Goal: Task Accomplishment & Management: Manage account settings

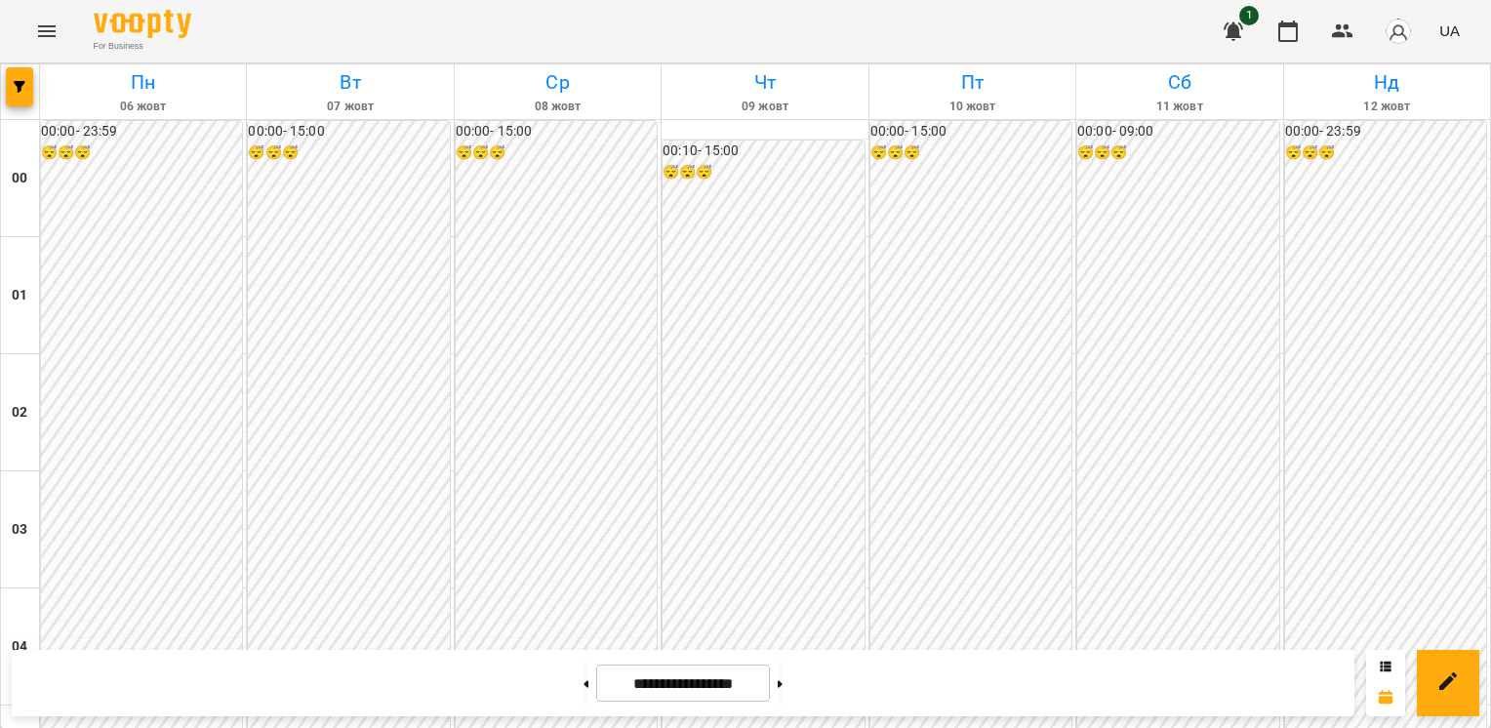
scroll to position [1801, 0]
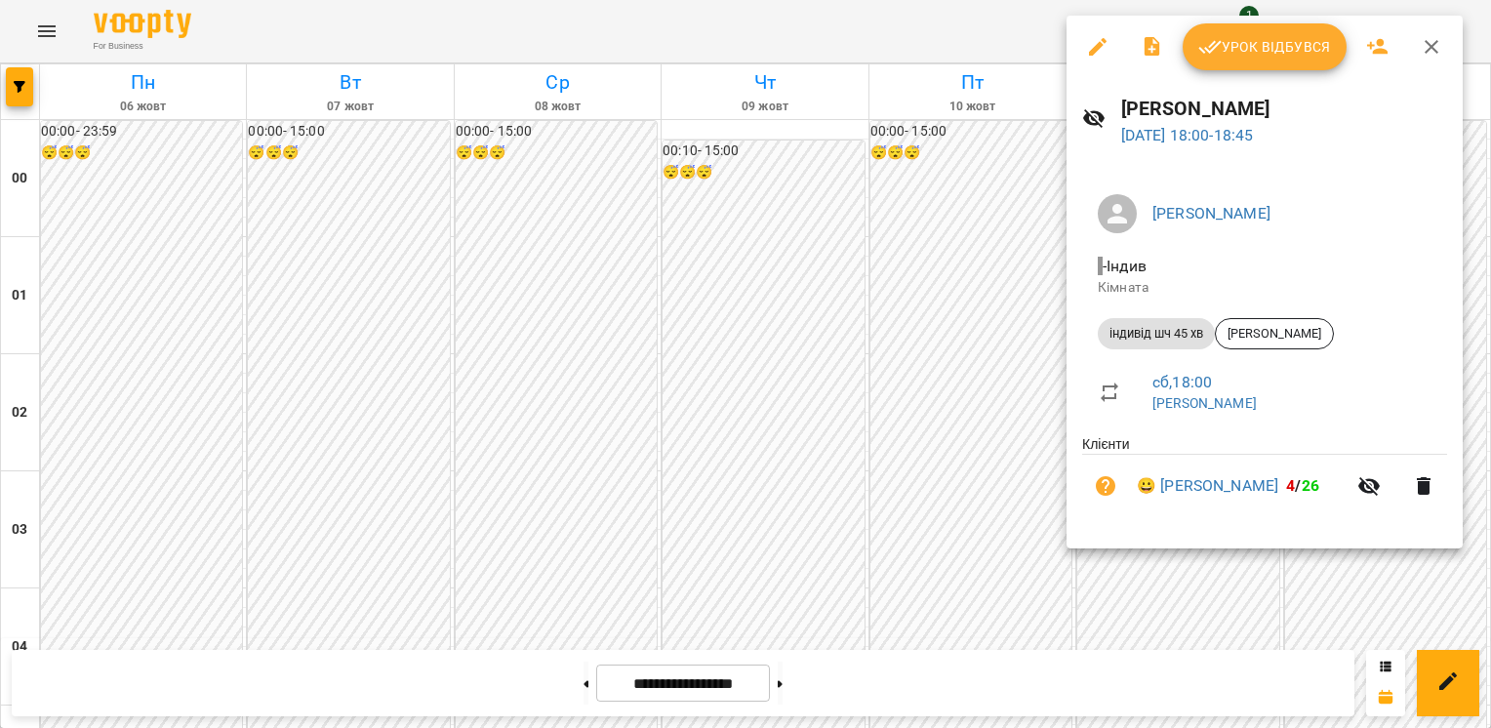
click at [1237, 46] on span "Урок відбувся" at bounding box center [1264, 46] width 133 height 23
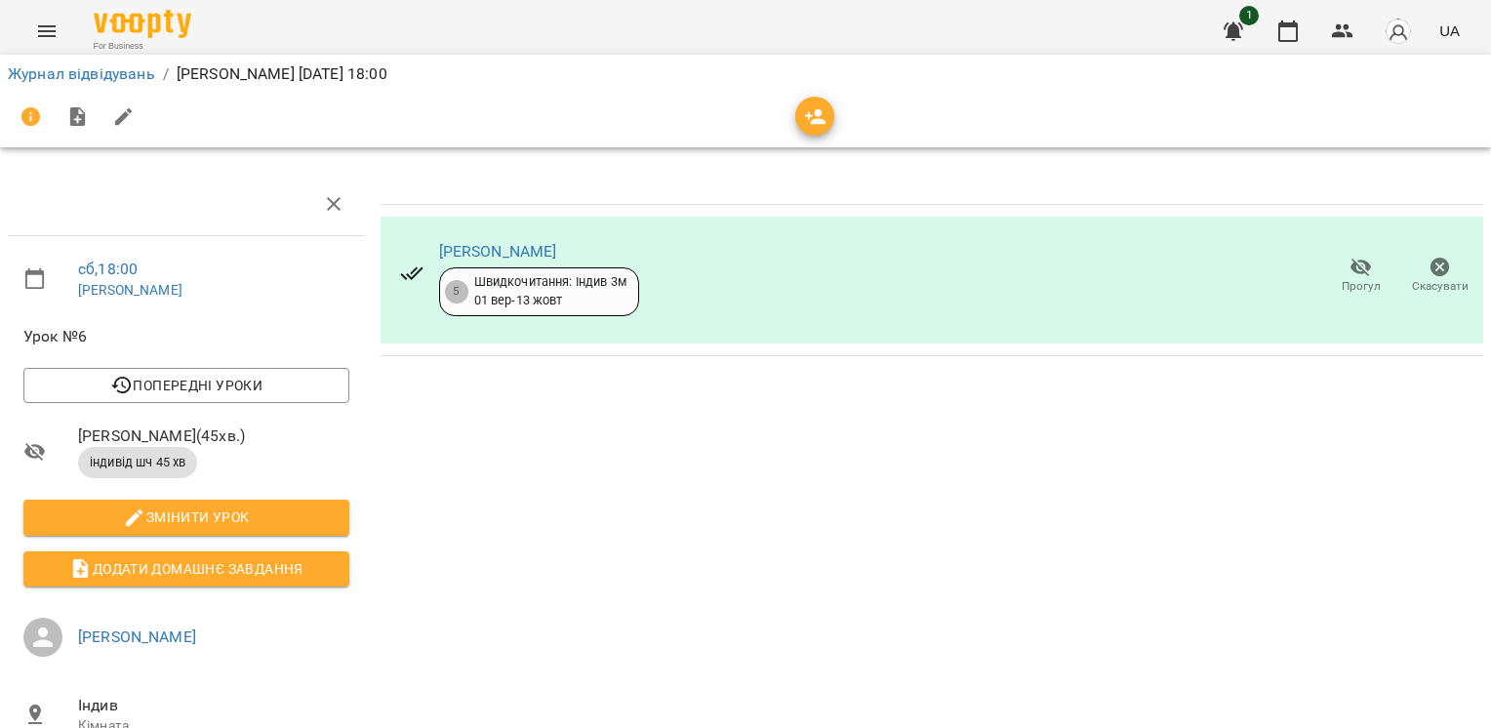
click at [1430, 266] on icon "button" at bounding box center [1440, 268] width 20 height 20
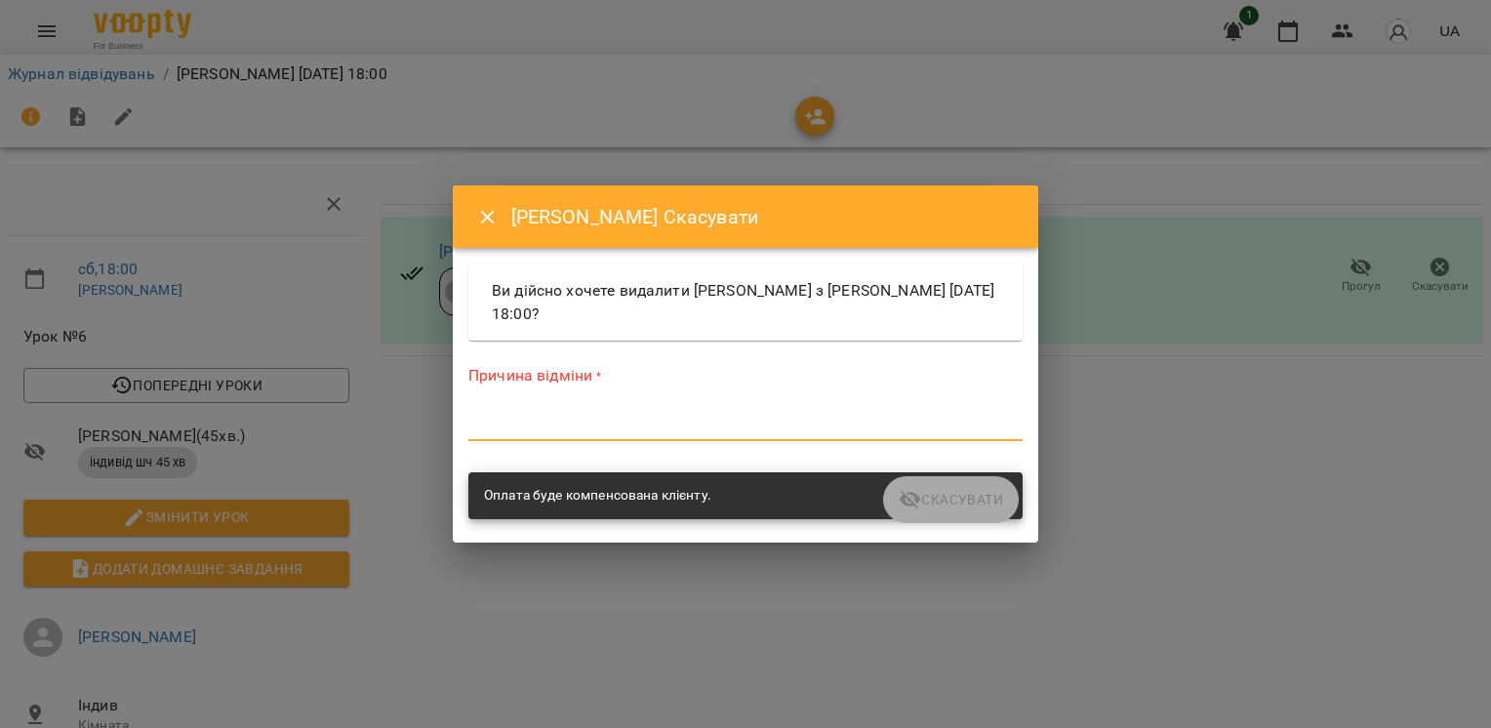
click at [524, 421] on textarea at bounding box center [745, 425] width 554 height 19
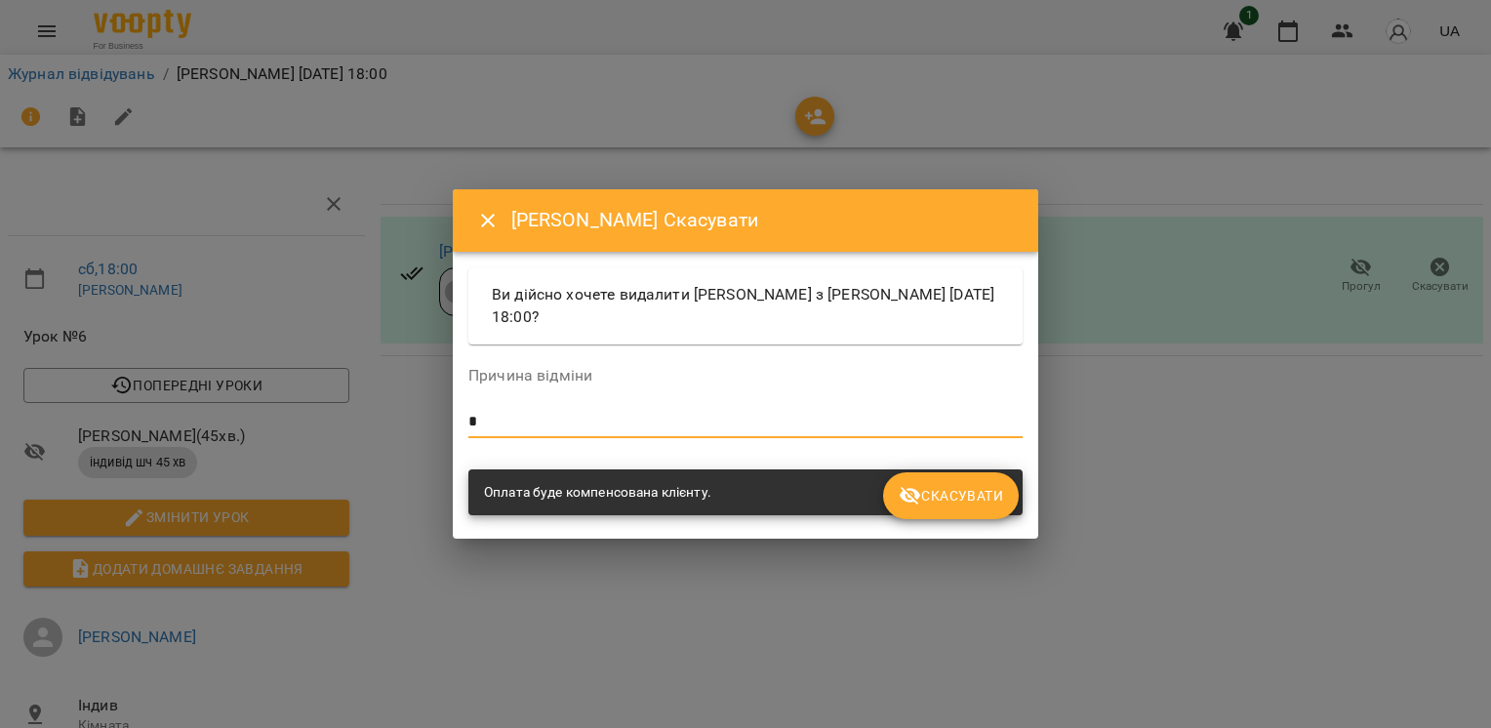
type textarea "*"
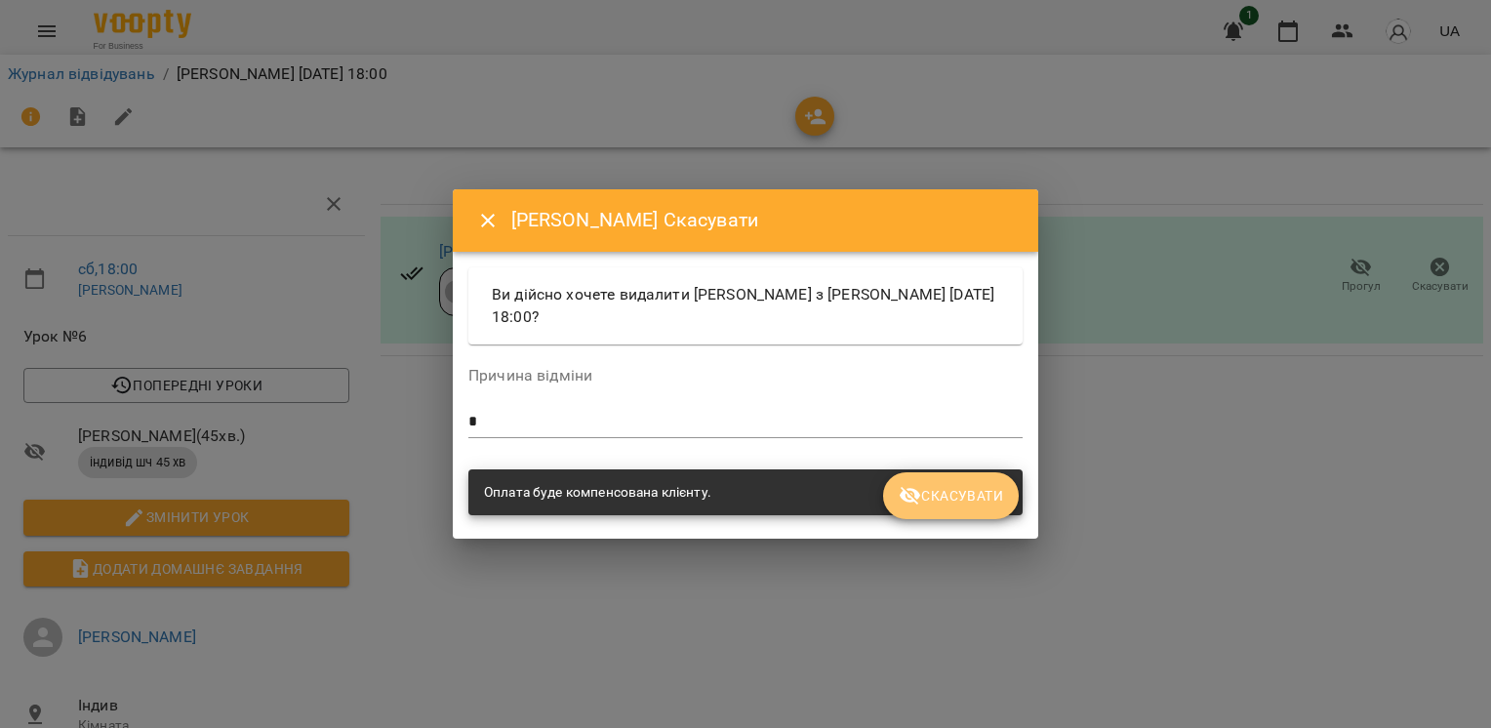
click at [964, 510] on button "Скасувати" at bounding box center [951, 495] width 136 height 47
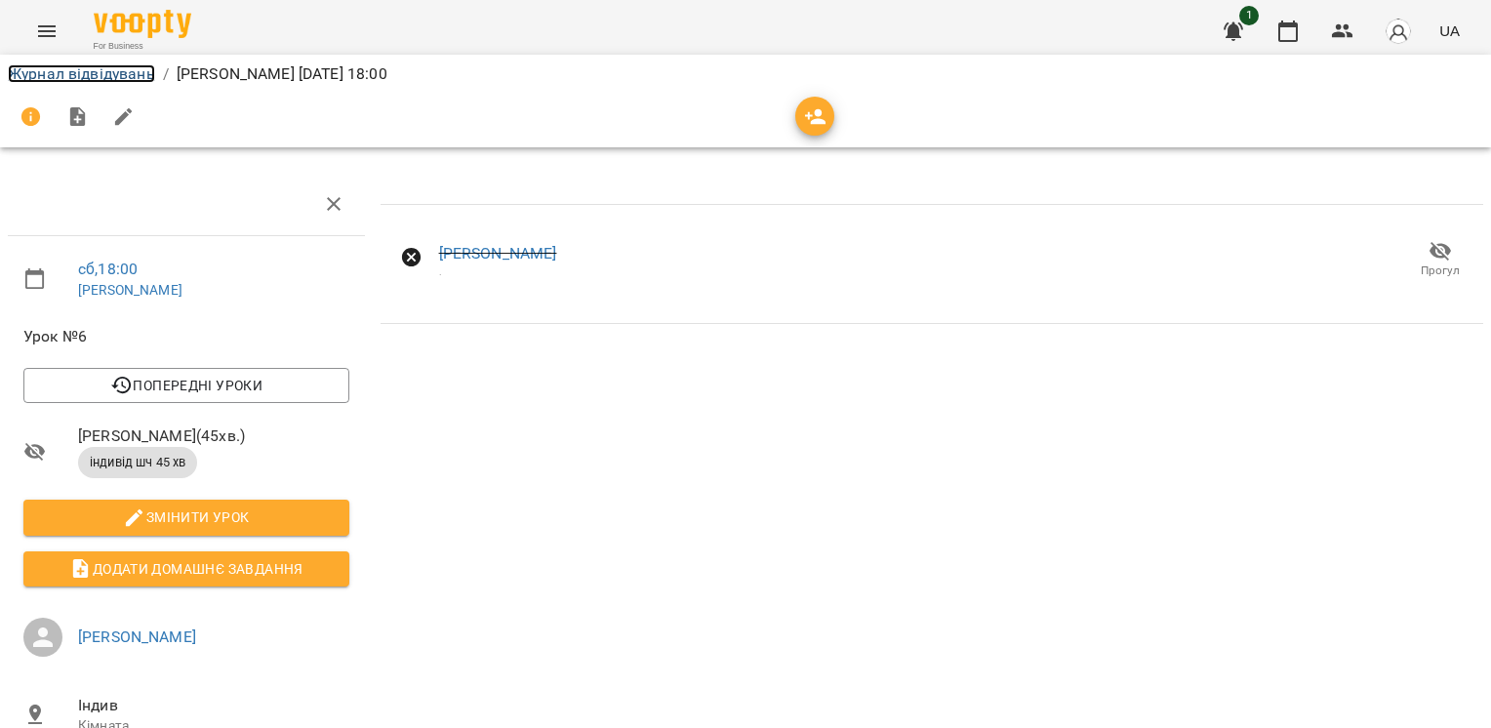
click at [104, 77] on link "Журнал відвідувань" at bounding box center [81, 73] width 147 height 19
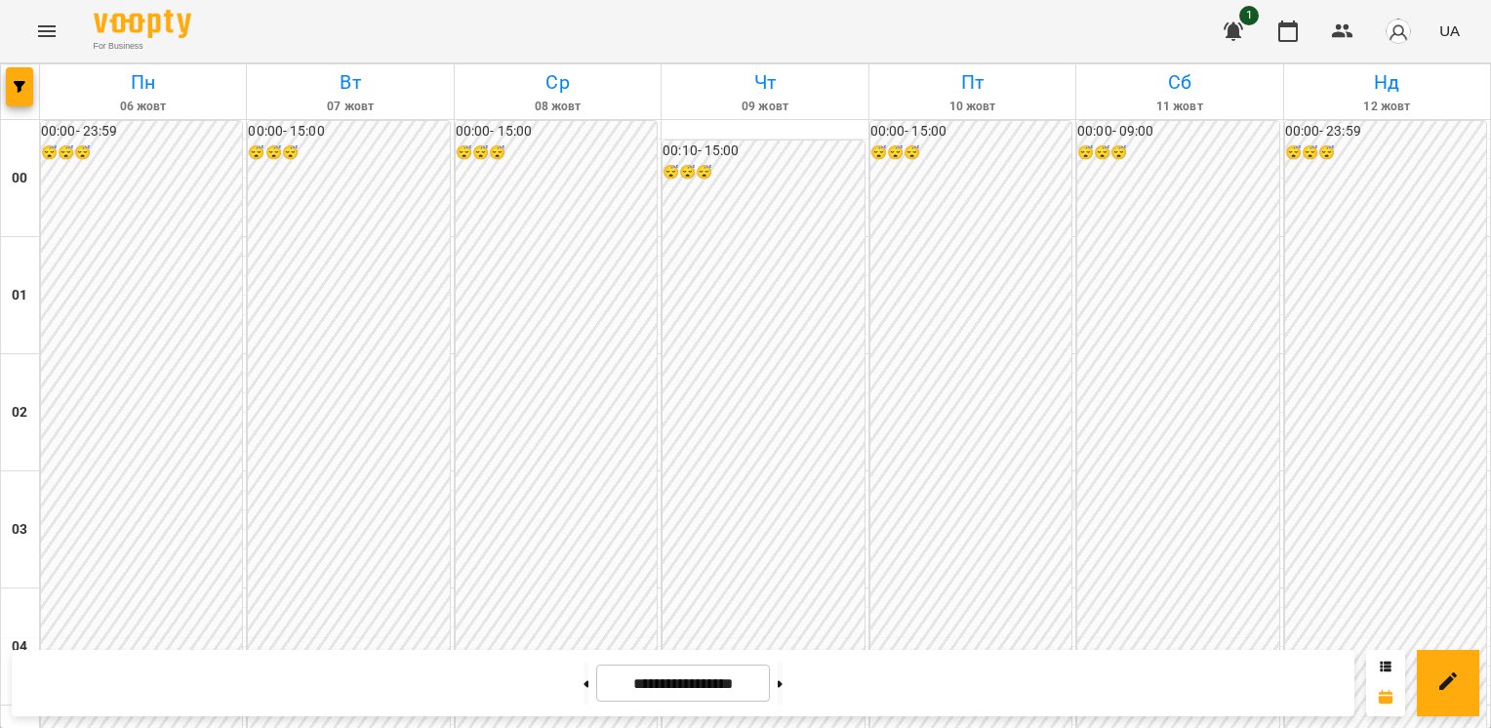
scroll to position [1951, 0]
click at [782, 689] on button at bounding box center [780, 683] width 5 height 43
type input "**********"
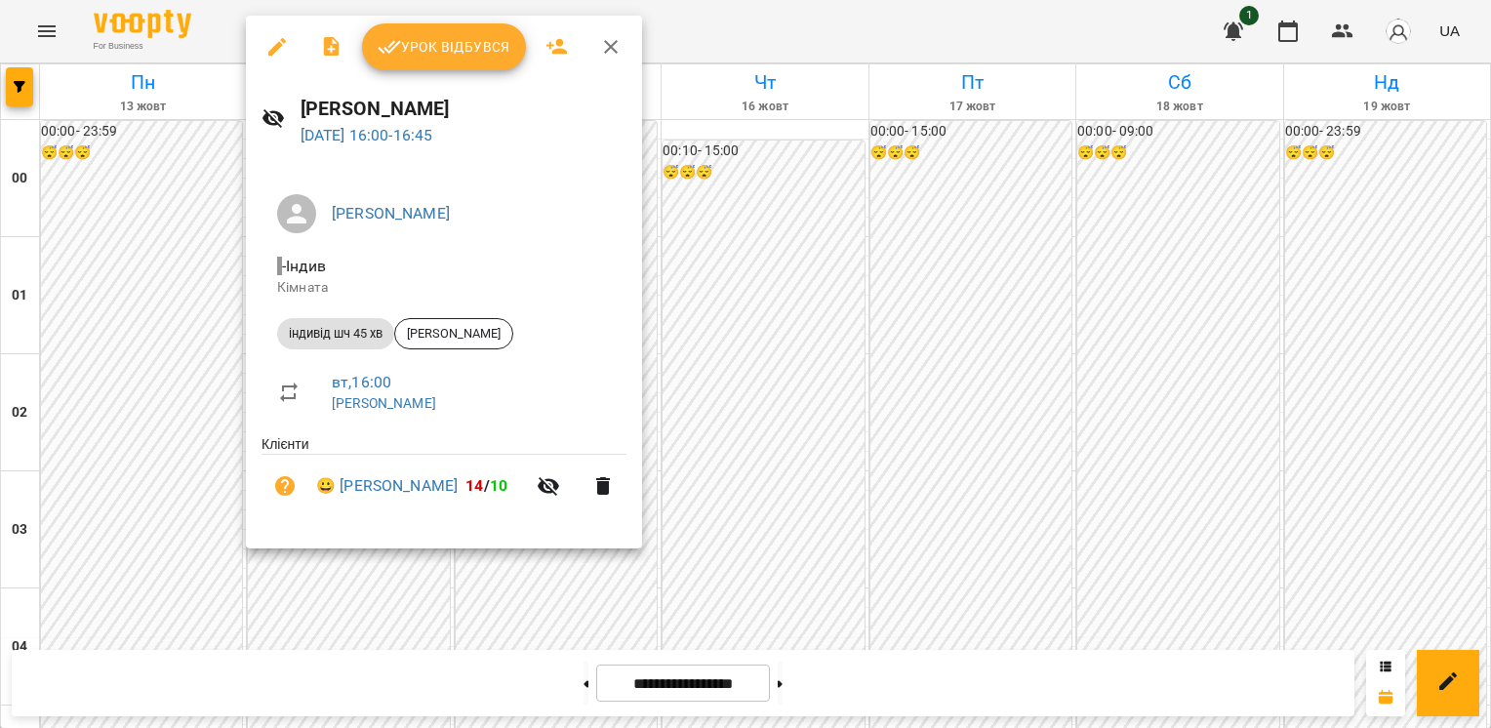
click at [195, 256] on div at bounding box center [745, 364] width 1491 height 728
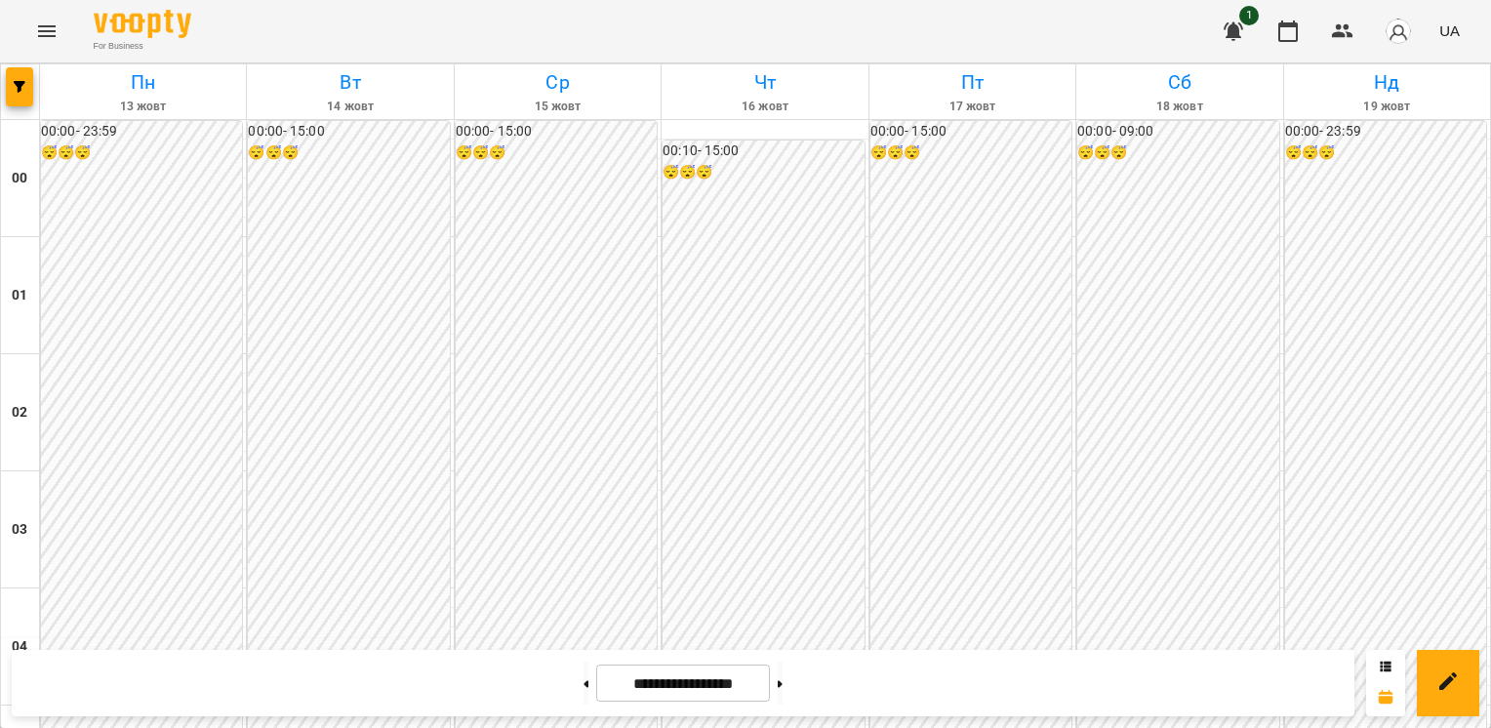
scroll to position [1963, 0]
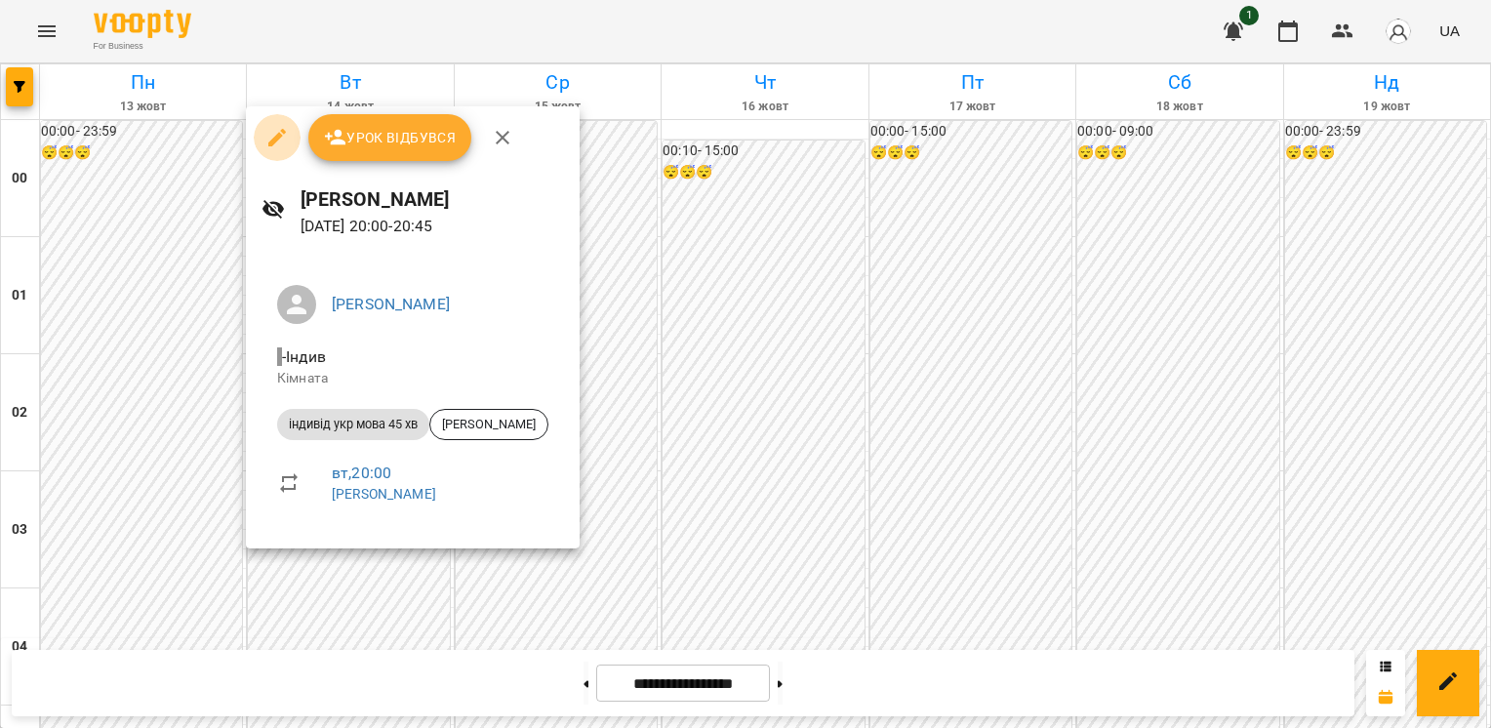
click at [265, 138] on icon "button" at bounding box center [276, 137] width 23 height 23
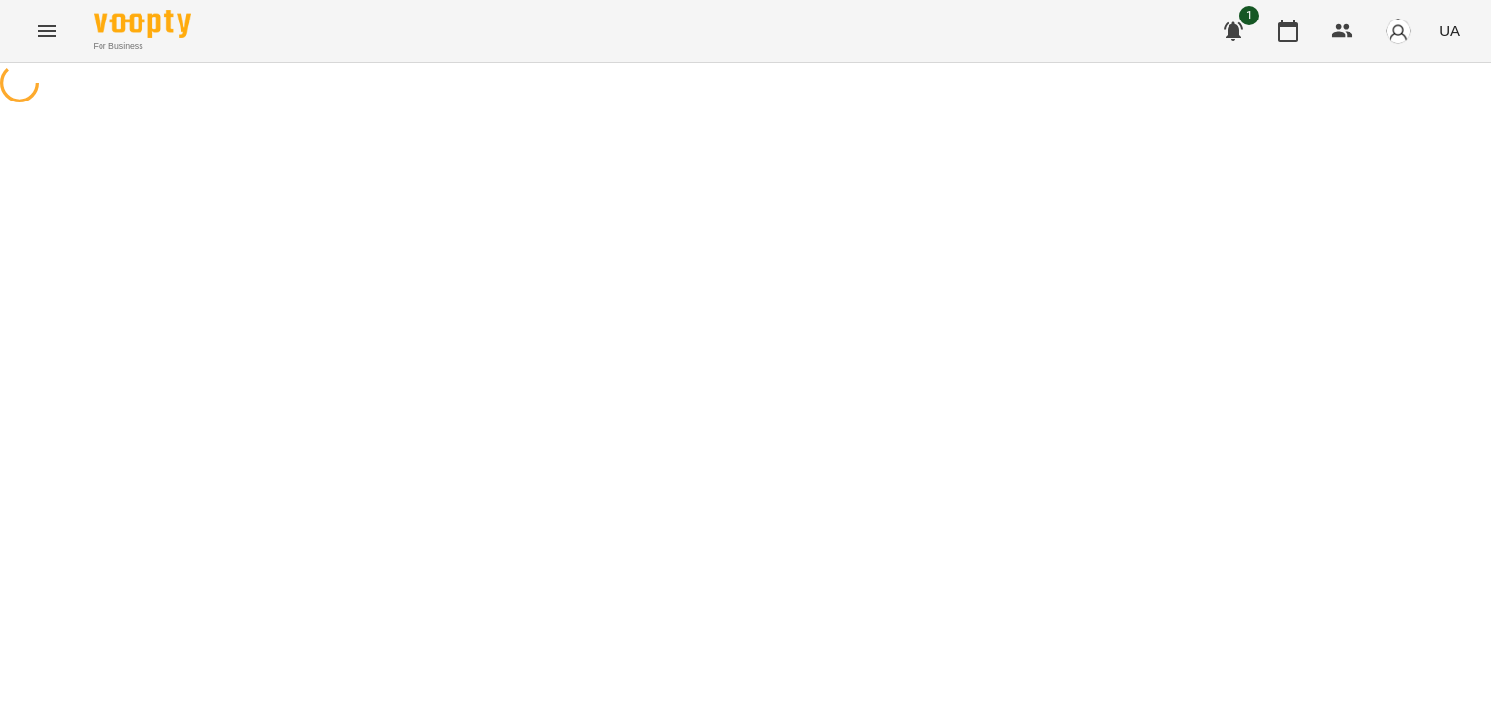
select select "**********"
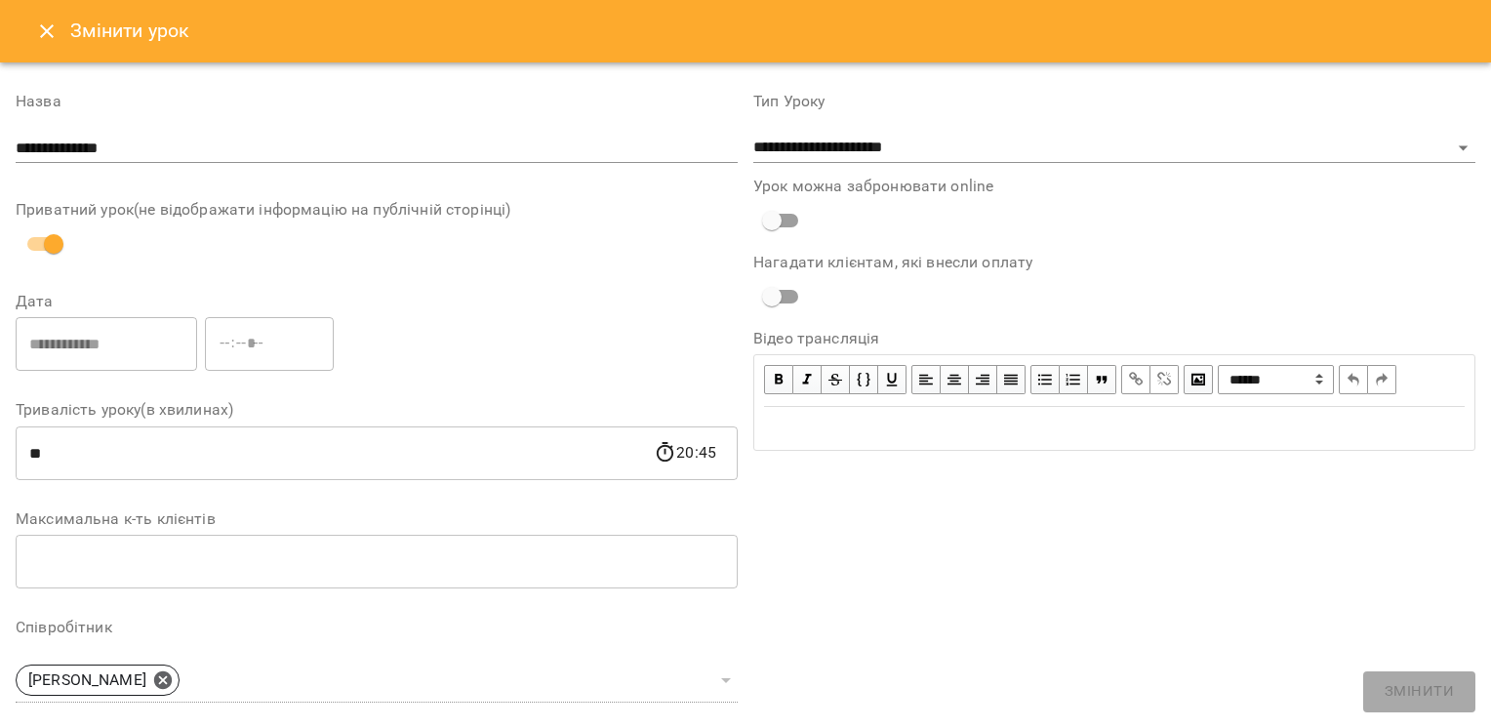
click at [59, 34] on button "Close" at bounding box center [46, 31] width 47 height 47
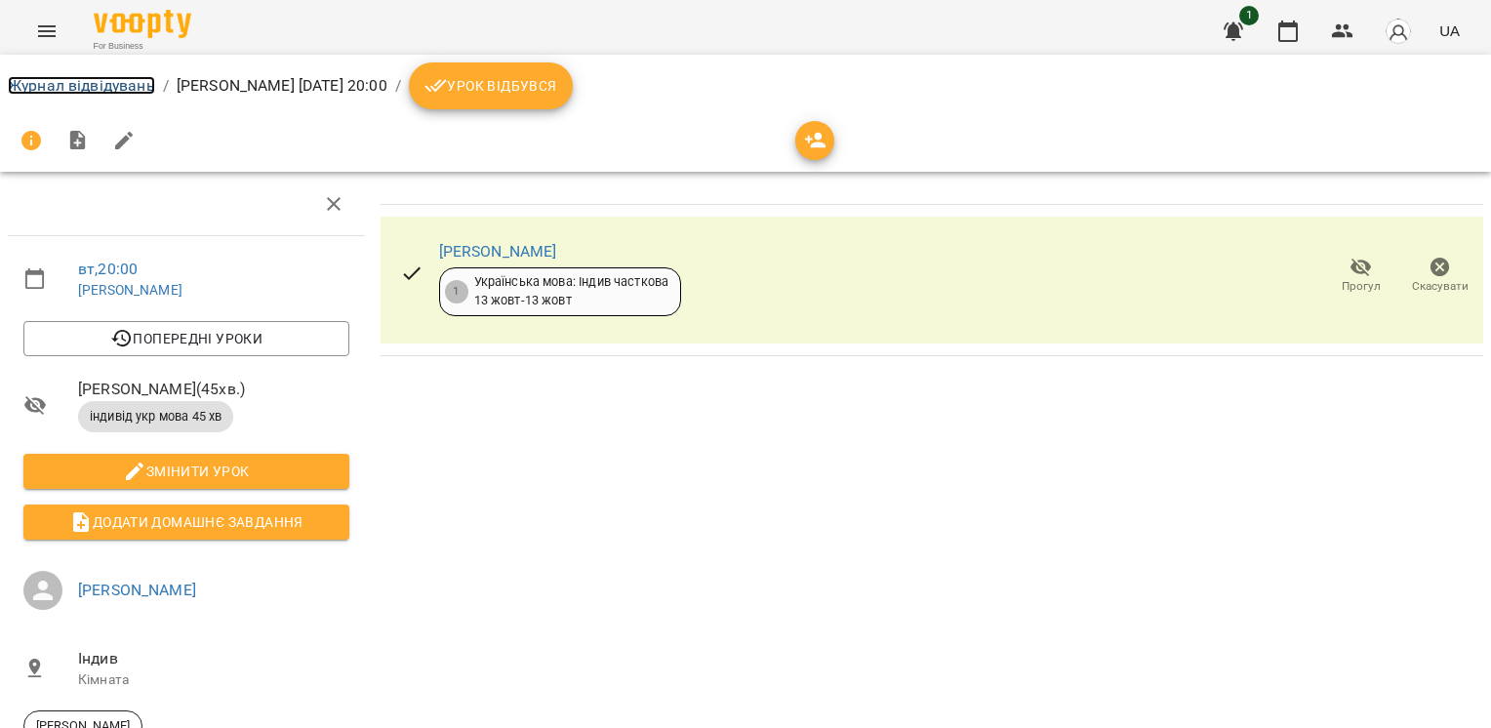
click at [99, 84] on link "Журнал відвідувань" at bounding box center [81, 85] width 147 height 19
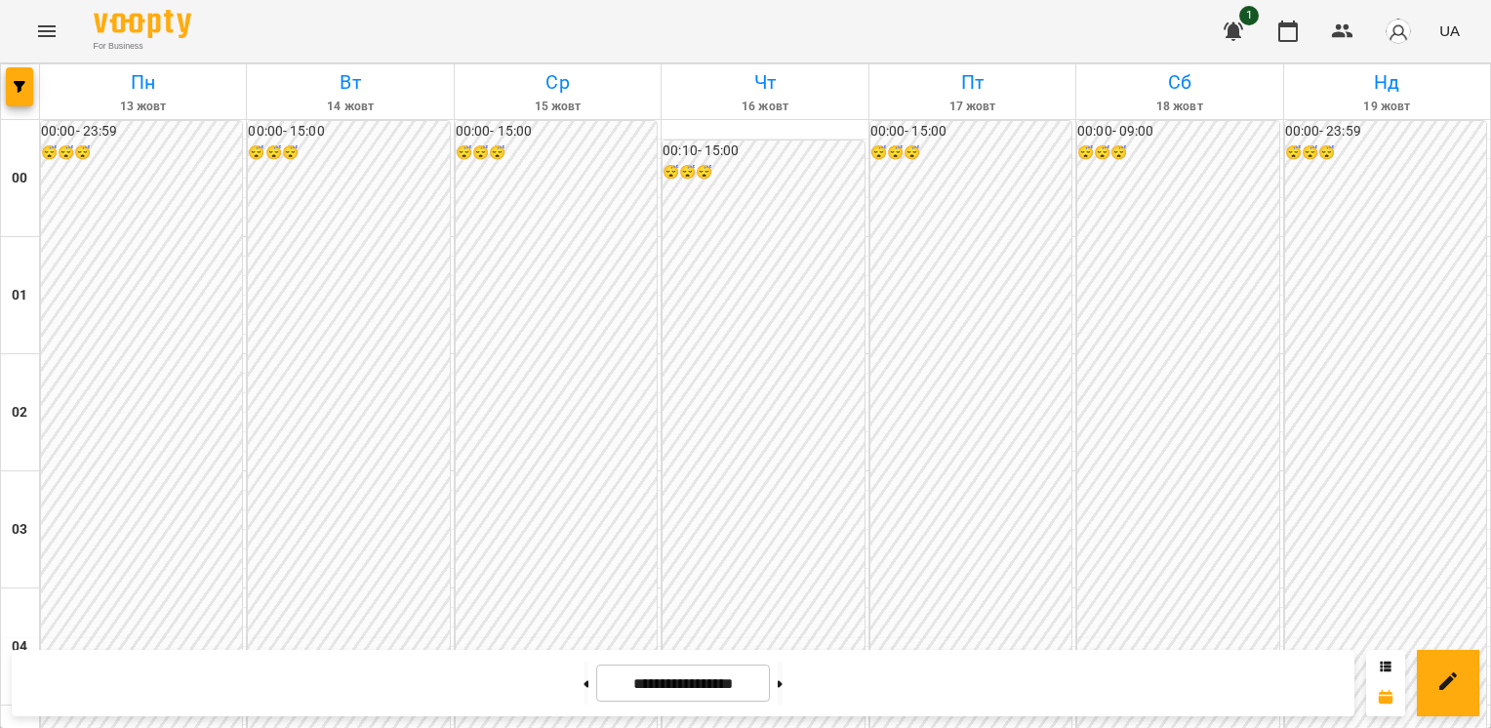
scroll to position [1781, 0]
